Goal: Information Seeking & Learning: Learn about a topic

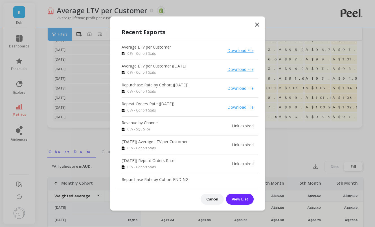
scroll to position [83, 0]
click at [260, 23] on icon at bounding box center [257, 24] width 7 height 7
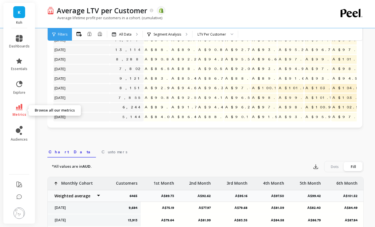
click at [20, 110] on link "metrics" at bounding box center [19, 110] width 21 height 13
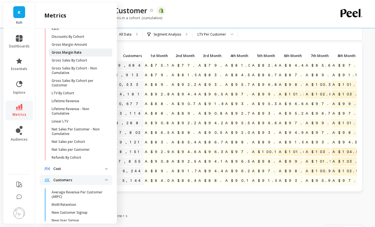
scroll to position [188, 0]
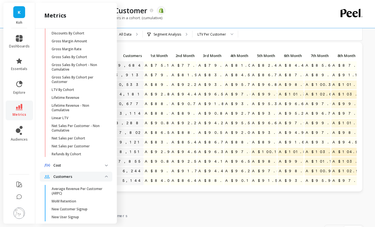
click at [80, 168] on span "Cost" at bounding box center [76, 165] width 73 height 10
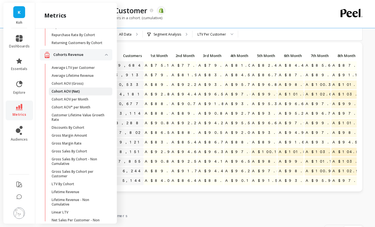
scroll to position [90, 0]
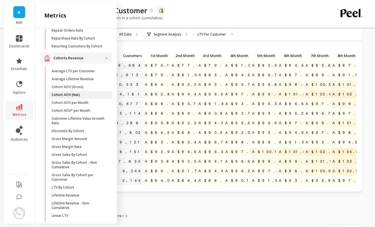
click at [65, 97] on link "Cohort AOV (Net)" at bounding box center [81, 95] width 64 height 8
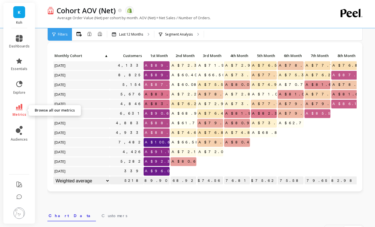
click at [17, 110] on link "metrics" at bounding box center [19, 110] width 21 height 13
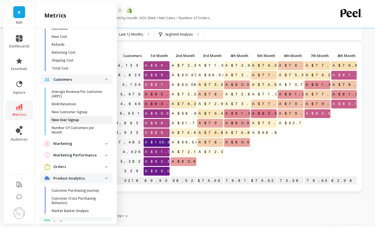
scroll to position [366, 0]
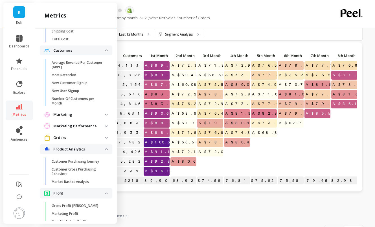
click at [84, 110] on span "Marketing" at bounding box center [76, 115] width 73 height 10
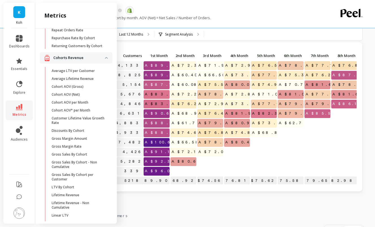
scroll to position [0, 0]
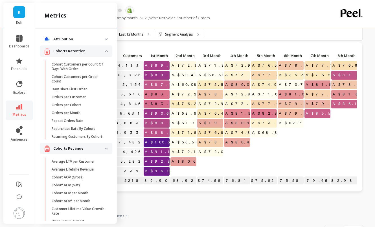
click at [235, 24] on div "Average Order Value (Net) per cohort by month. AOV (Net) = Net Sales / Number o…" at bounding box center [182, 20] width 270 height 11
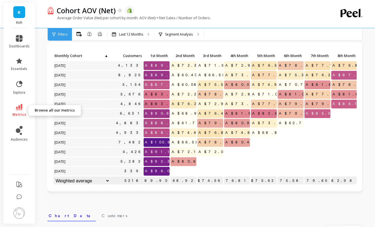
click at [17, 107] on icon at bounding box center [19, 107] width 7 height 6
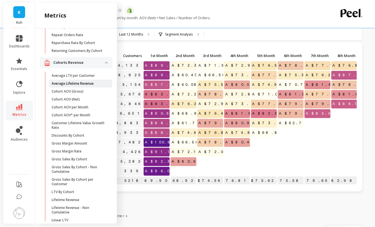
scroll to position [88, 0]
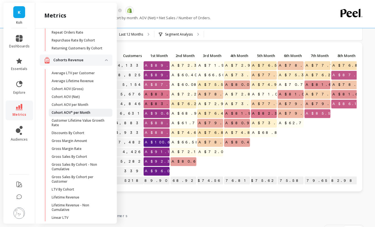
click at [79, 110] on p "Cohort AOV* per Month" at bounding box center [71, 112] width 39 height 5
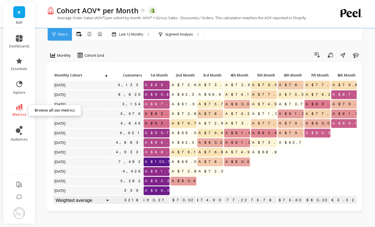
click at [20, 111] on link "metrics" at bounding box center [19, 110] width 21 height 13
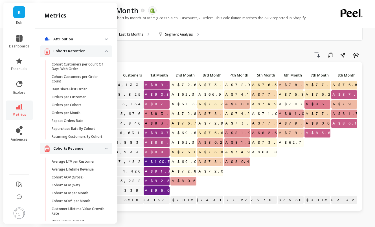
scroll to position [88, 0]
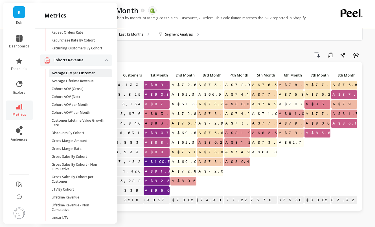
click at [80, 75] on p "Average LTV per Customer" at bounding box center [73, 73] width 43 height 5
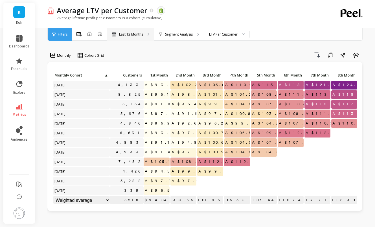
click at [148, 36] on icon at bounding box center [149, 34] width 2 height 3
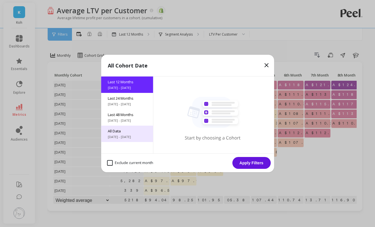
click at [121, 132] on span "All Data" at bounding box center [127, 130] width 38 height 5
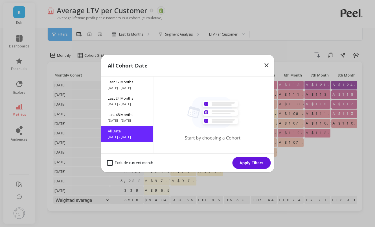
click at [255, 160] on button "Apply Filters" at bounding box center [251, 163] width 38 height 12
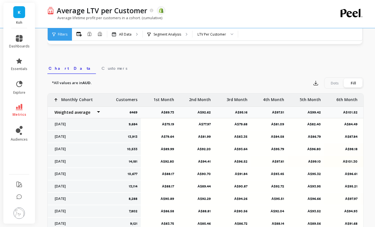
scroll to position [201, 0]
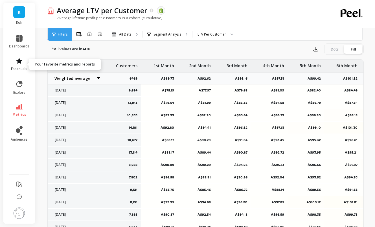
click at [18, 64] on icon at bounding box center [19, 61] width 7 height 7
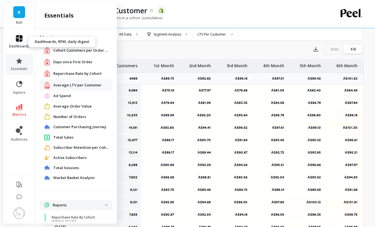
click at [17, 43] on link "dashboards" at bounding box center [19, 42] width 21 height 14
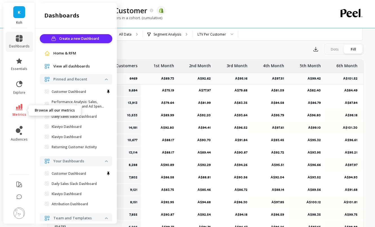
scroll to position [0, 0]
click at [65, 52] on span "Home & RFM" at bounding box center [64, 54] width 23 height 6
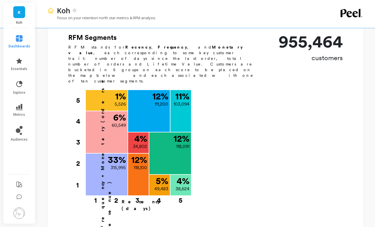
scroll to position [219, 0]
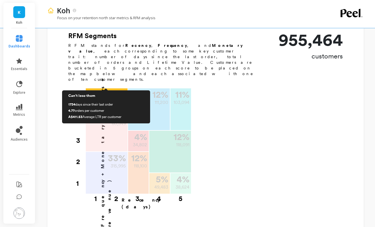
click at [119, 99] on p "5,526" at bounding box center [120, 102] width 11 height 7
click at [115, 99] on p "5,526" at bounding box center [120, 102] width 11 height 7
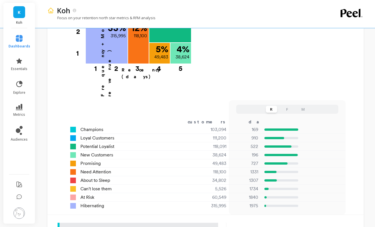
scroll to position [353, 0]
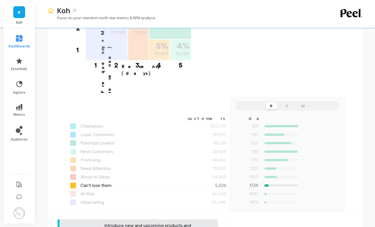
click at [220, 182] on div "5,526" at bounding box center [203, 185] width 59 height 7
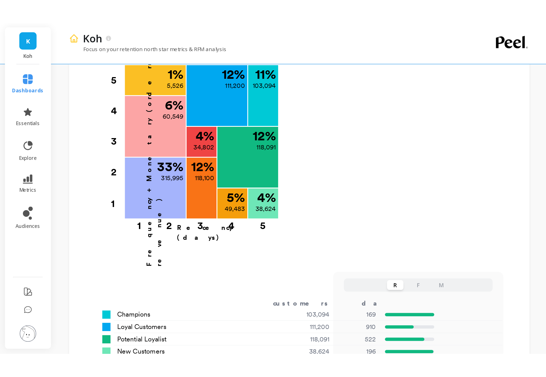
scroll to position [211, 0]
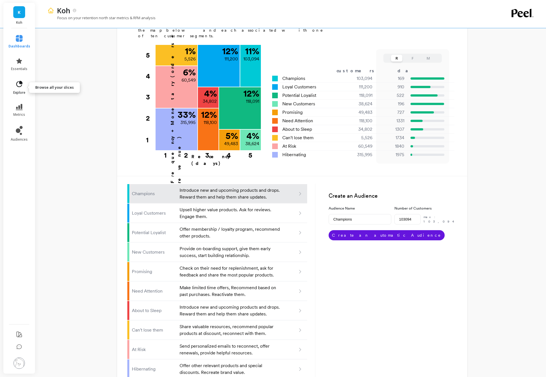
click at [18, 84] on icon at bounding box center [19, 84] width 8 height 8
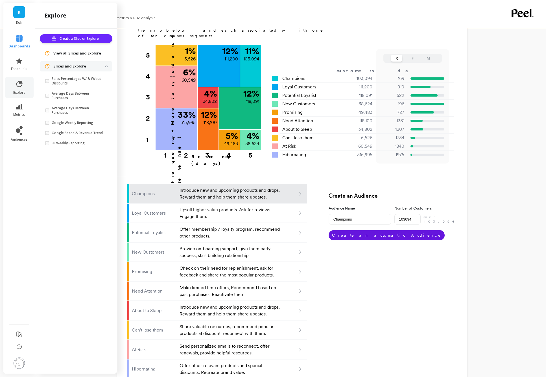
click at [19, 100] on ul "dashboards essentials explore metrics audiences" at bounding box center [19, 175] width 33 height 286
click at [20, 102] on li "metrics" at bounding box center [19, 110] width 29 height 20
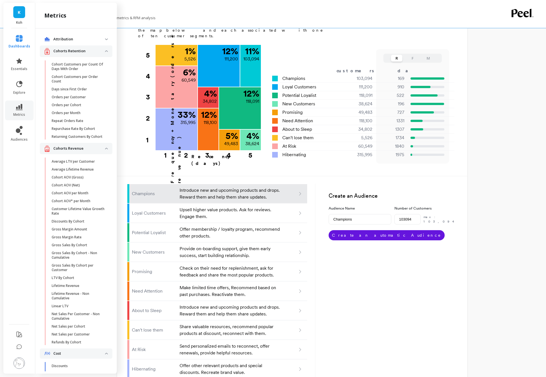
scroll to position [88, 0]
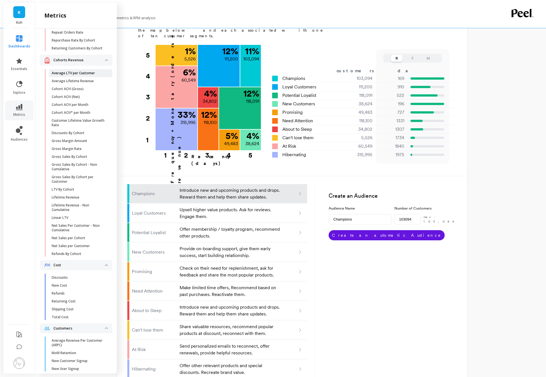
click at [83, 73] on p "Average LTV per Customer" at bounding box center [73, 73] width 43 height 5
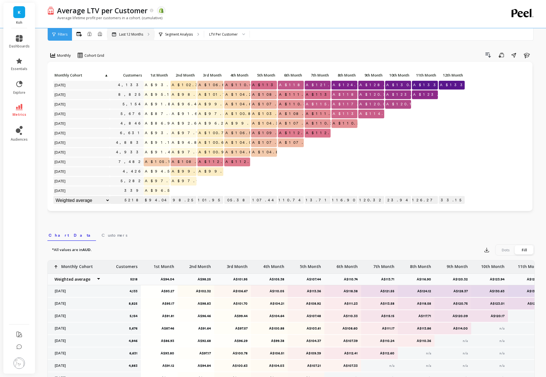
click at [143, 34] on div "Last 12 Months" at bounding box center [130, 34] width 47 height 12
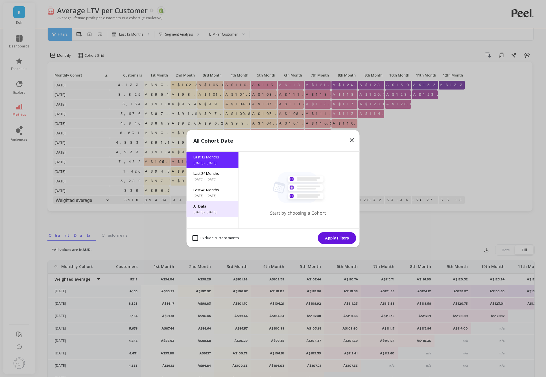
click at [208, 213] on span "[DATE] - [DATE]" at bounding box center [212, 212] width 38 height 5
click at [339, 227] on button "Apply Filters" at bounding box center [337, 238] width 38 height 12
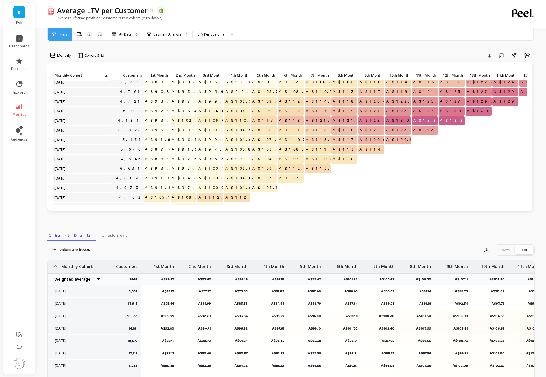
scroll to position [310, 0]
click at [375, 102] on span "A$127.42" at bounding box center [456, 101] width 37 height 8
copy span "127.42"
click at [375, 110] on span "A$130.14" at bounding box center [456, 111] width 36 height 8
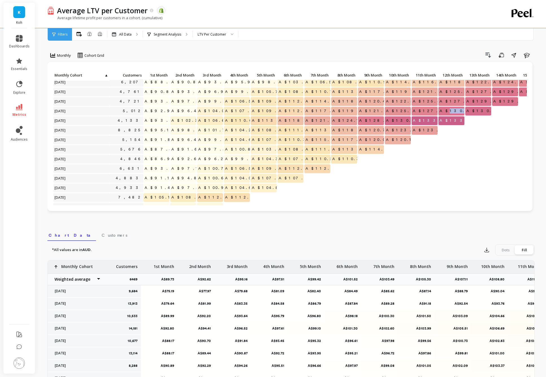
click at [375, 110] on span "A$130.14" at bounding box center [456, 111] width 36 height 8
copy span "130.14"
click at [375, 90] on span "A$125.24" at bounding box center [455, 92] width 35 height 8
copy span "125.24"
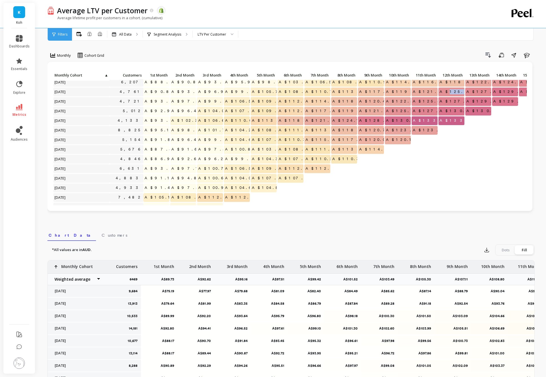
copy span "125.24"
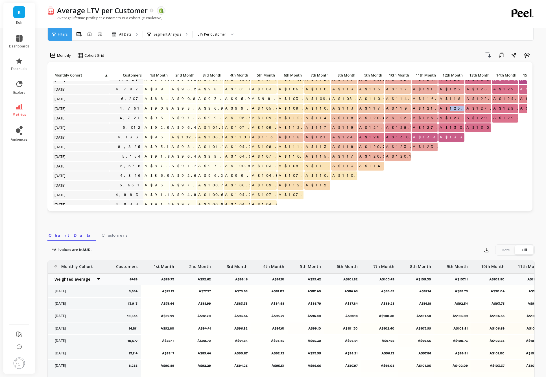
scroll to position [291, 0]
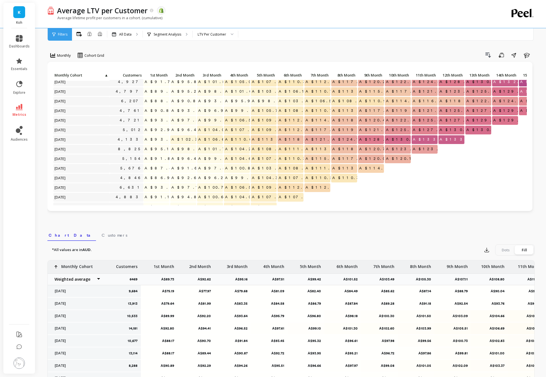
click at [375, 103] on span "A$118.72" at bounding box center [458, 101] width 40 height 8
click at [375, 100] on span "A$118.72" at bounding box center [458, 101] width 40 height 8
click at [375, 101] on span "A$118.72" at bounding box center [458, 101] width 40 height 8
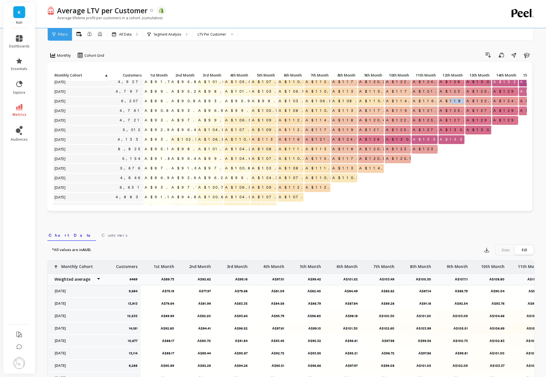
copy span "118.72"
click at [375, 90] on span "A$123.53" at bounding box center [457, 91] width 39 height 8
click at [375, 91] on span "A$123.53" at bounding box center [457, 91] width 39 height 8
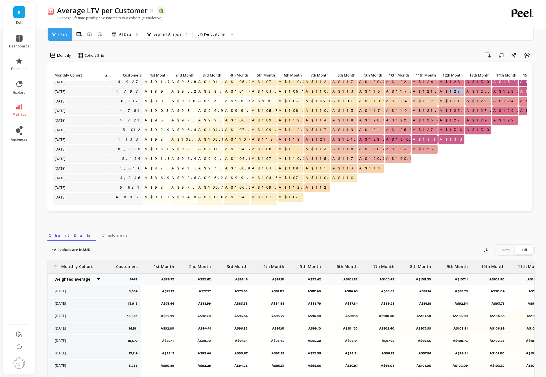
copy span "123.53"
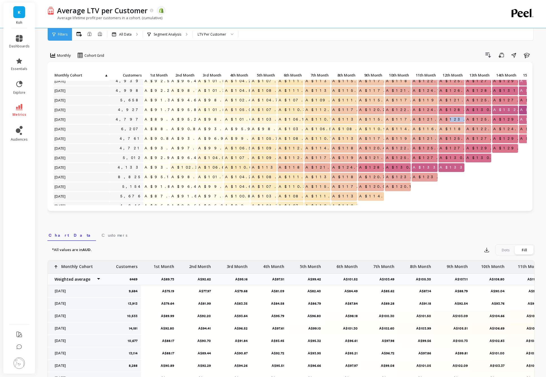
scroll to position [263, 0]
click at [375, 108] on span "A$128.54" at bounding box center [456, 110] width 37 height 8
copy span "128.54"
click at [375, 102] on span "A$121.93" at bounding box center [458, 101] width 40 height 8
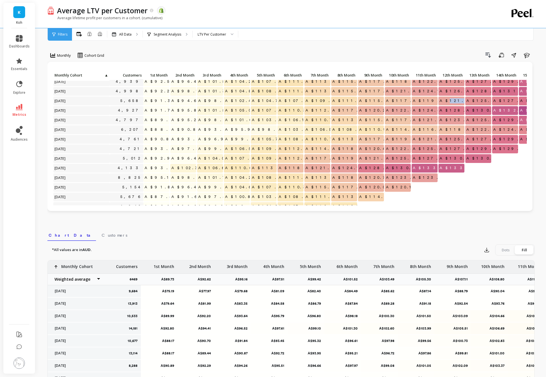
click at [375, 102] on span "A$121.93" at bounding box center [458, 101] width 40 height 8
copy span "121.93"
click at [375, 91] on span "A$126.27" at bounding box center [456, 91] width 37 height 8
copy span "126.27"
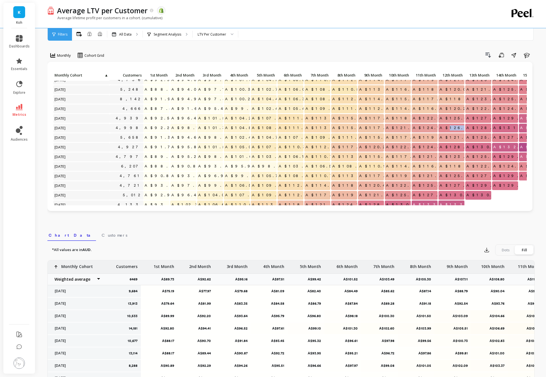
scroll to position [224, 0]
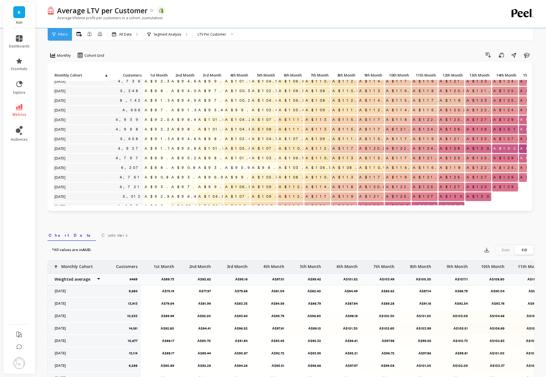
click at [375, 120] on span "A$125.01" at bounding box center [455, 119] width 34 height 8
copy span "125.01"
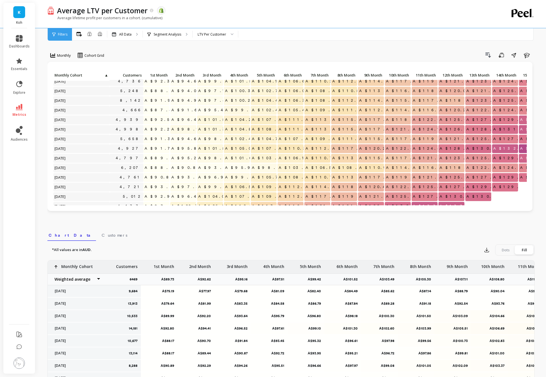
click at [375, 110] on span "A$120.28" at bounding box center [456, 110] width 36 height 8
click at [375, 101] on span "A$118.89" at bounding box center [459, 100] width 42 height 8
click at [375, 90] on span "A$120.01" at bounding box center [455, 91] width 34 height 8
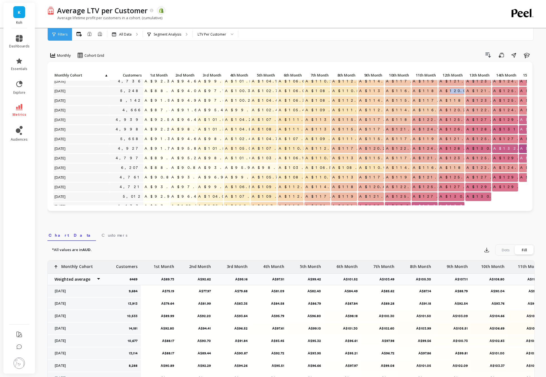
click at [375, 90] on span "A$120.01" at bounding box center [455, 91] width 34 height 8
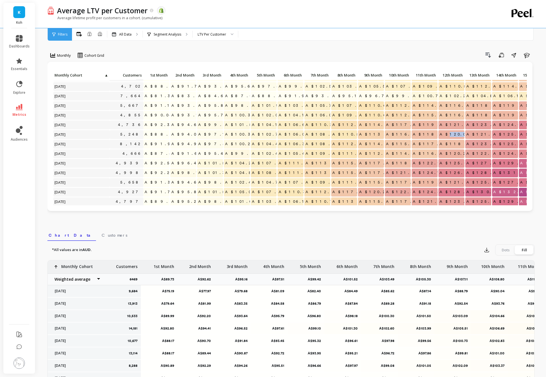
scroll to position [181, 1]
click at [375, 124] on span "A$121.28" at bounding box center [457, 124] width 38 height 8
click at [375, 112] on span "A$116.69" at bounding box center [457, 115] width 38 height 8
